Goal: Information Seeking & Learning: Learn about a topic

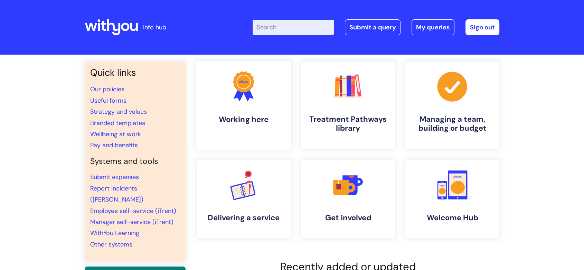
click at [221, 127] on link ".cls-1{fill:#f89b22;}.cls-1,.cls-2,.cls-3{stroke-width:0px;}.cls-2{fill:#2d3cff…" at bounding box center [243, 105] width 95 height 89
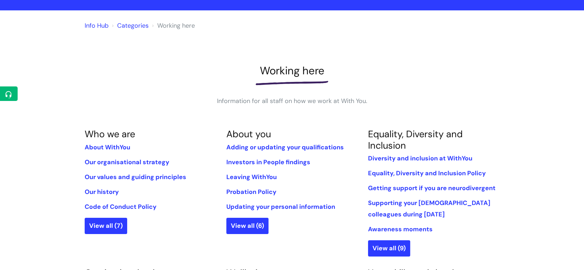
scroll to position [115, 0]
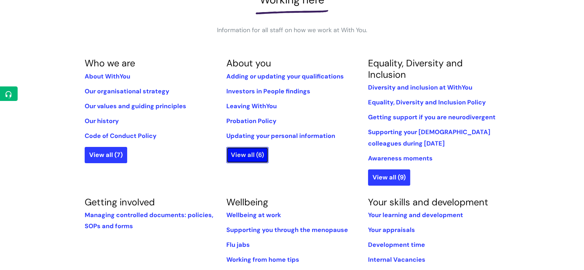
click at [263, 156] on link "View all (6)" at bounding box center [247, 155] width 42 height 16
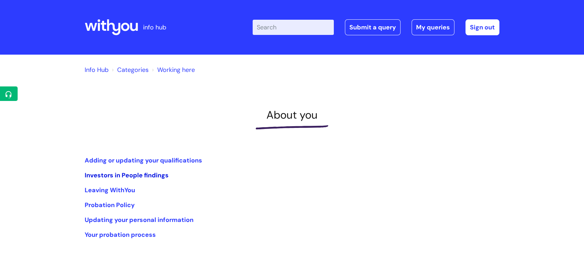
click at [149, 174] on link "Investors in People findings" at bounding box center [127, 175] width 84 height 8
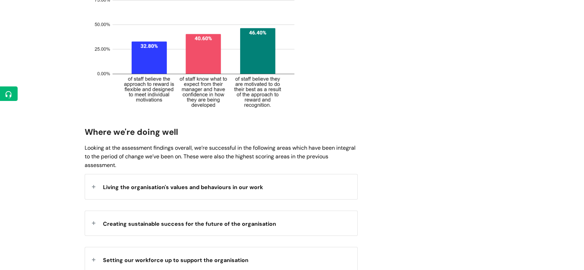
scroll to position [652, 0]
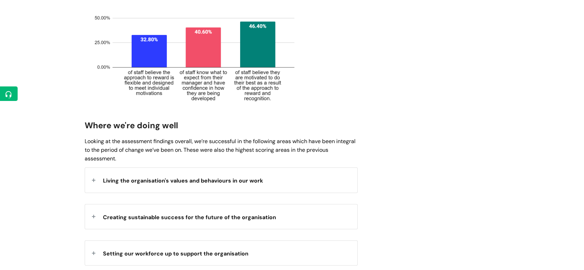
click at [293, 183] on div "Living the organisation's values and behaviours in our work" at bounding box center [221, 179] width 272 height 25
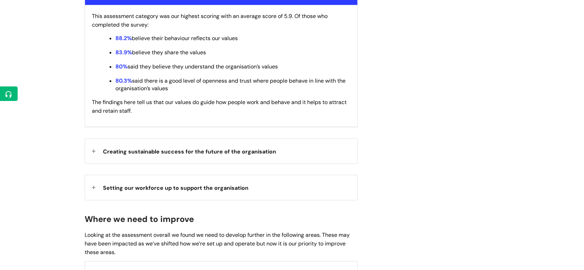
scroll to position [844, 0]
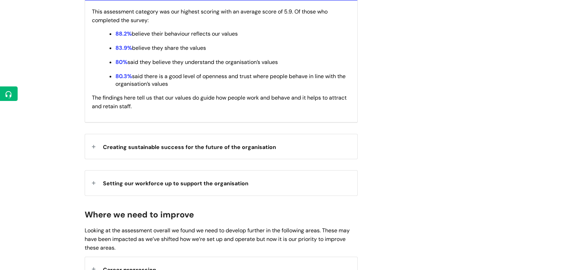
click at [293, 149] on div "Creating sustainable success for the future of the organisation" at bounding box center [221, 146] width 272 height 25
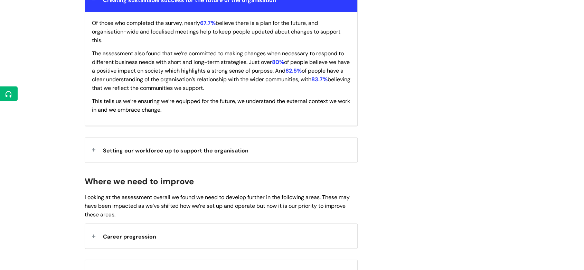
scroll to position [997, 0]
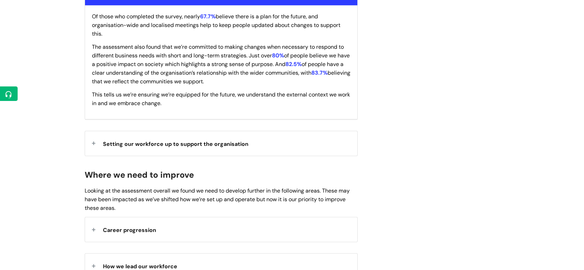
click at [309, 147] on div "Setting our workforce up to support the organisation" at bounding box center [221, 143] width 272 height 25
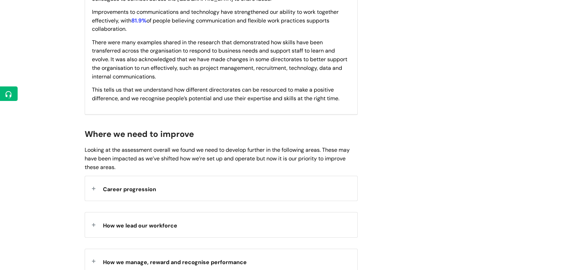
scroll to position [1266, 0]
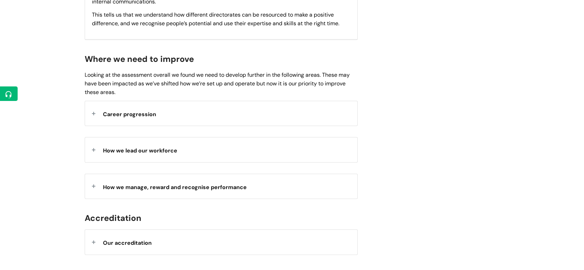
click at [282, 114] on div "Career progression" at bounding box center [221, 113] width 272 height 25
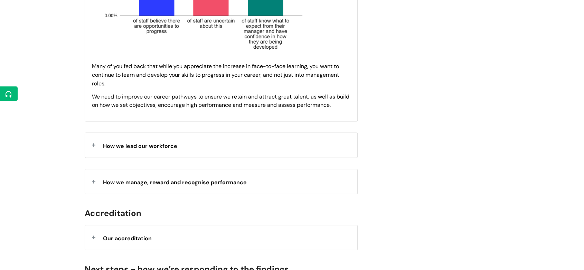
scroll to position [1535, 0]
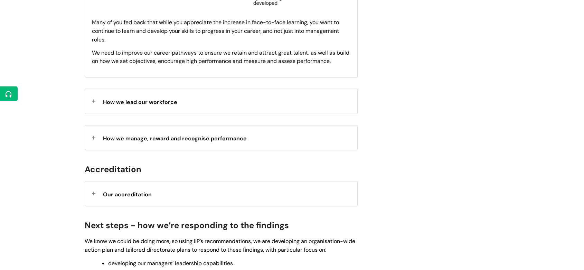
click at [287, 105] on div "How we lead our workforce" at bounding box center [221, 101] width 272 height 25
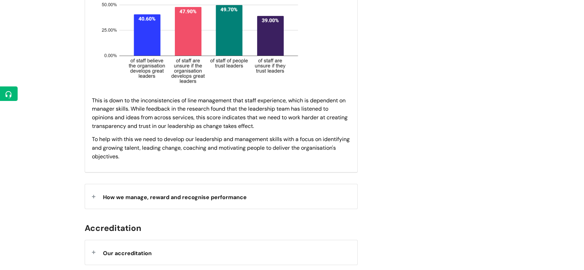
scroll to position [1803, 0]
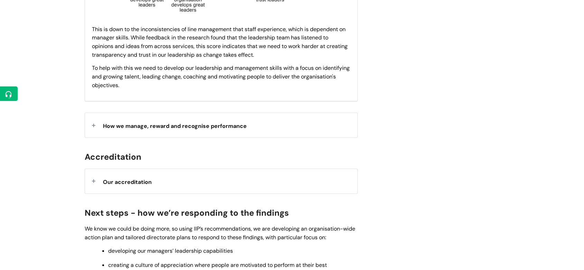
click at [311, 129] on div "How we manage, reward and recognise performance" at bounding box center [221, 125] width 272 height 25
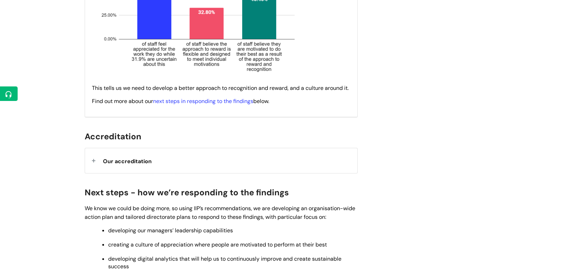
scroll to position [2110, 0]
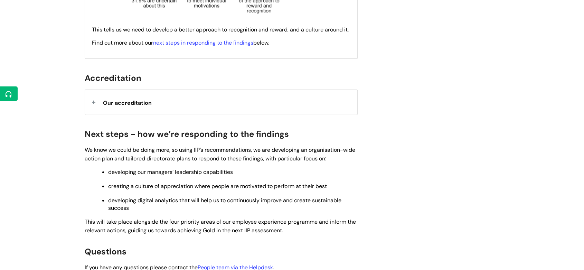
click at [291, 105] on div "Our accreditation" at bounding box center [221, 102] width 272 height 25
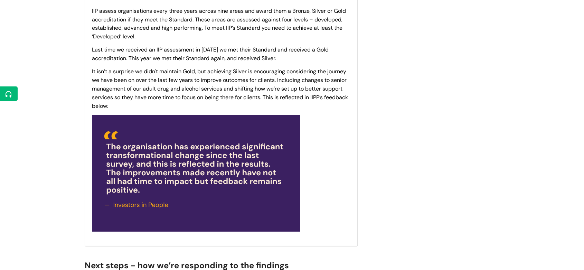
scroll to position [2417, 0]
